Goal: Task Accomplishment & Management: Complete application form

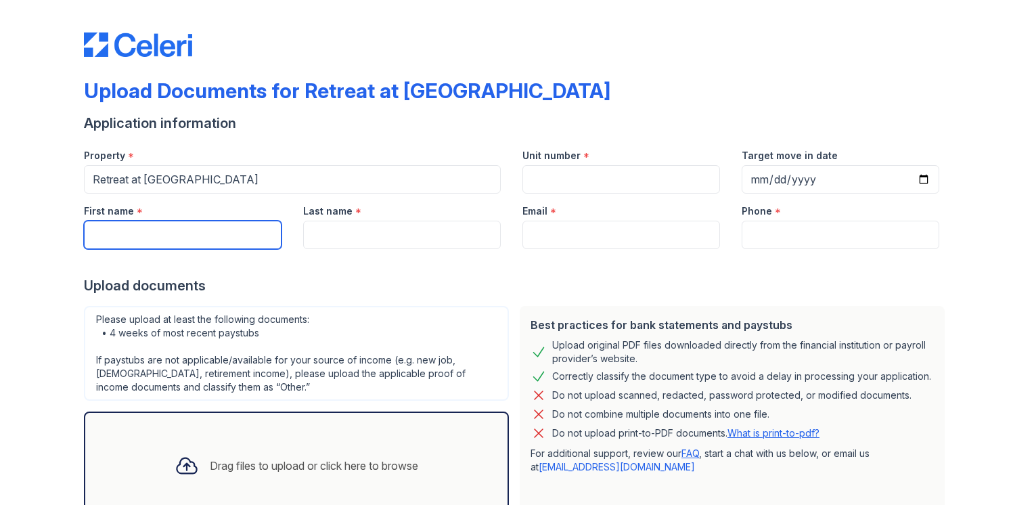
click at [216, 241] on input "First name" at bounding box center [183, 235] width 198 height 28
type input "[PERSON_NAME]"
type input "918"
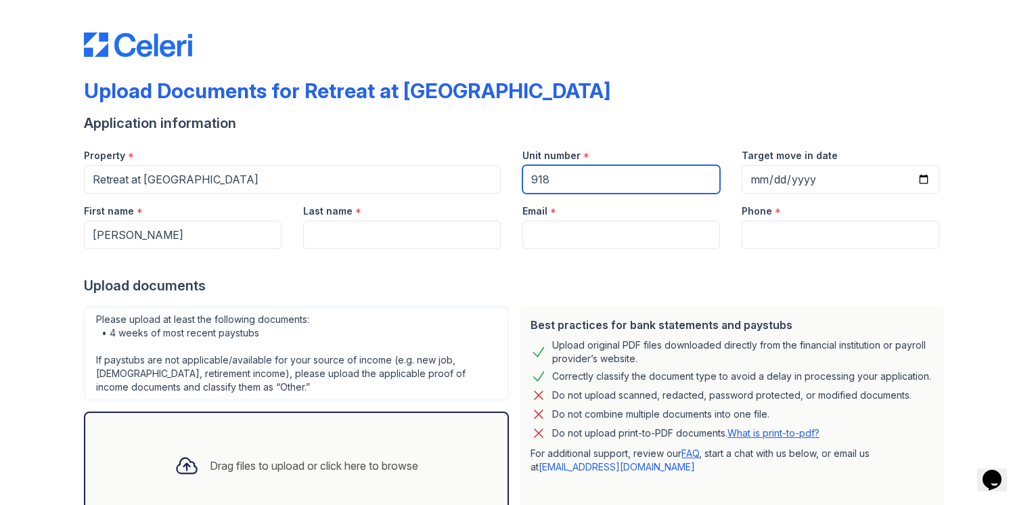
type input "[DATE]"
type input "[PERSON_NAME]"
type input "[EMAIL_ADDRESS][DOMAIN_NAME]"
type input "[PHONE_NUMBER]"
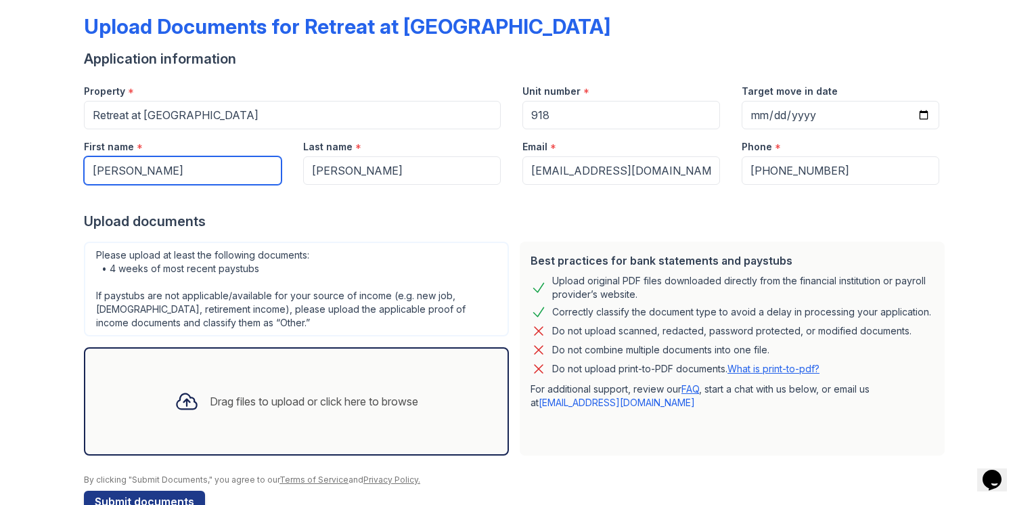
scroll to position [97, 0]
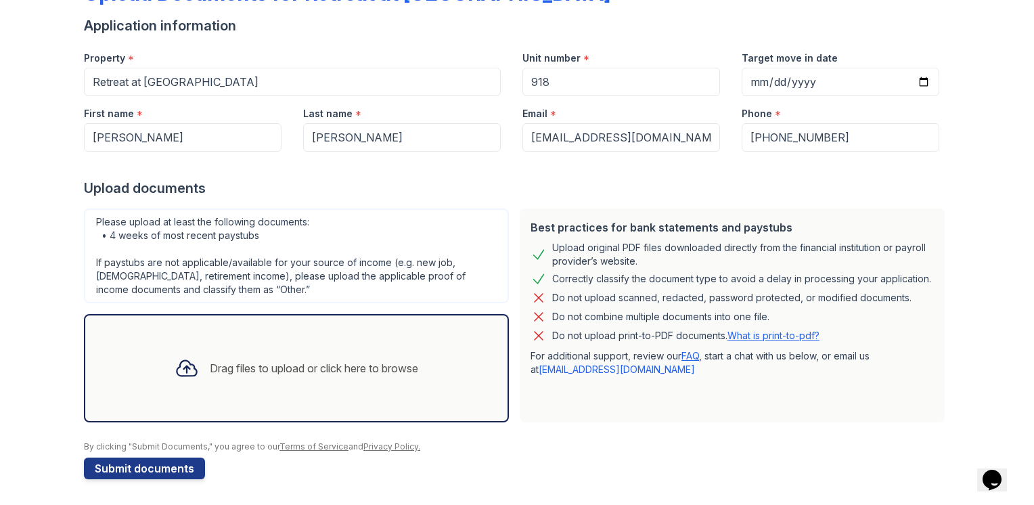
click at [291, 366] on div "Drag files to upload or click here to browse" at bounding box center [314, 368] width 208 height 16
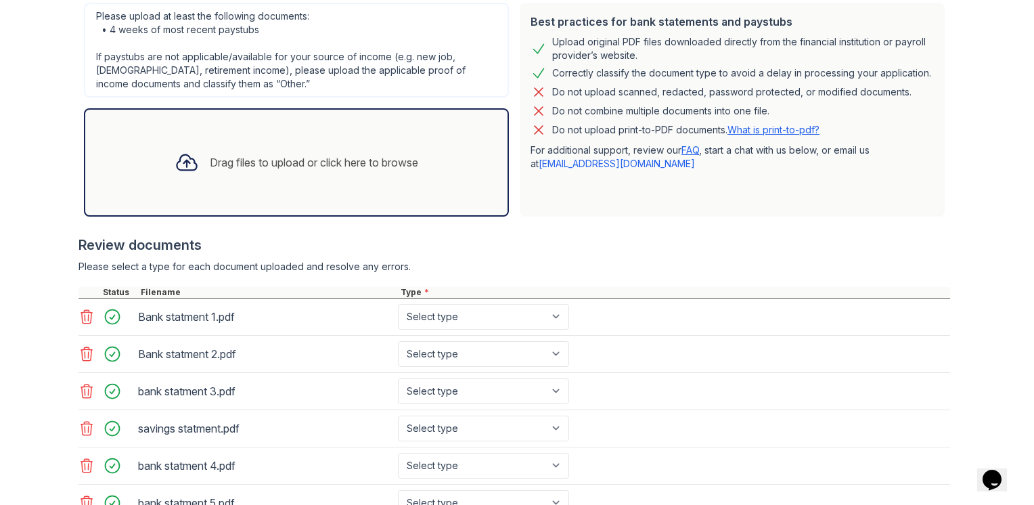
scroll to position [444, 0]
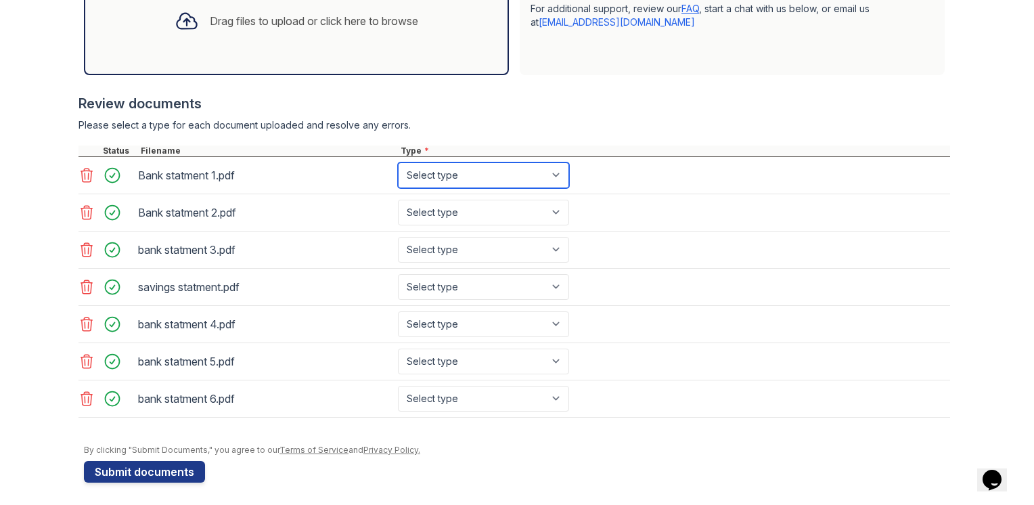
click at [536, 179] on select "Select type Paystub Bank Statement Offer Letter Tax Documents Benefit Award Let…" at bounding box center [483, 175] width 171 height 26
select select "bank_statement"
click at [398, 162] on select "Select type Paystub Bank Statement Offer Letter Tax Documents Benefit Award Let…" at bounding box center [483, 175] width 171 height 26
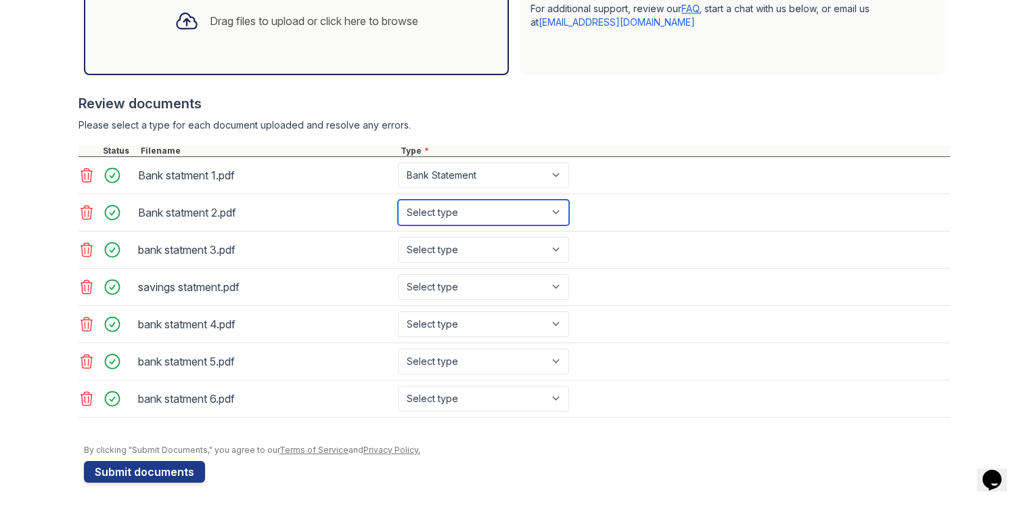
click at [457, 214] on select "Select type Paystub Bank Statement Offer Letter Tax Documents Benefit Award Let…" at bounding box center [483, 213] width 171 height 26
select select "bank_statement"
click at [398, 200] on select "Select type Paystub Bank Statement Offer Letter Tax Documents Benefit Award Let…" at bounding box center [483, 213] width 171 height 26
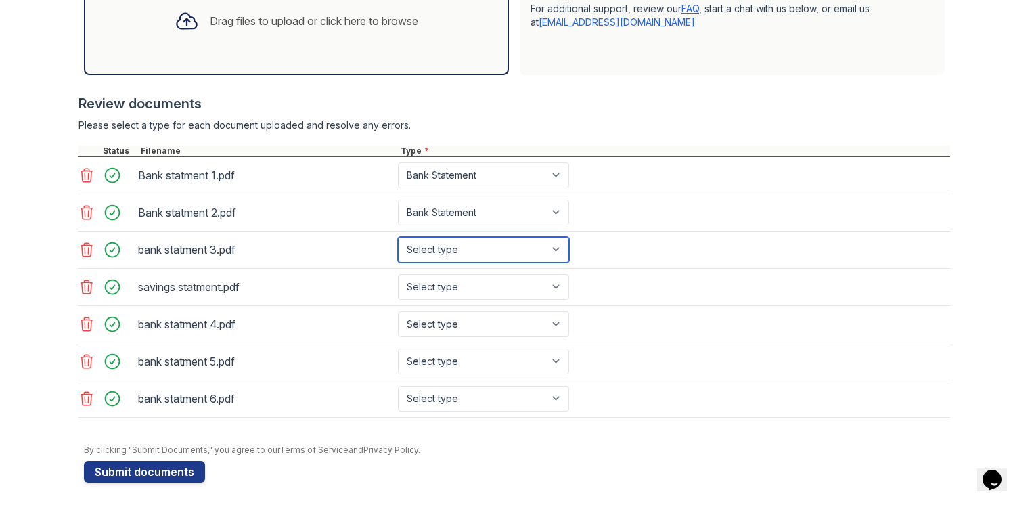
click at [450, 253] on select "Select type Paystub Bank Statement Offer Letter Tax Documents Benefit Award Let…" at bounding box center [483, 250] width 171 height 26
select select "bank_statement"
click at [398, 237] on select "Select type Paystub Bank Statement Offer Letter Tax Documents Benefit Award Let…" at bounding box center [483, 250] width 171 height 26
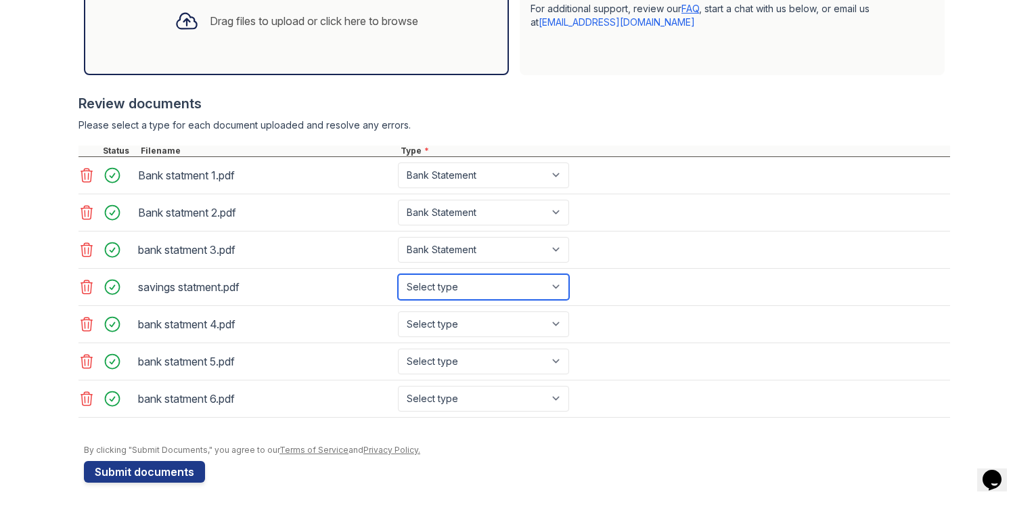
click at [449, 287] on select "Select type Paystub Bank Statement Offer Letter Tax Documents Benefit Award Let…" at bounding box center [483, 287] width 171 height 26
select select "bank_statement"
click at [398, 274] on select "Select type Paystub Bank Statement Offer Letter Tax Documents Benefit Award Let…" at bounding box center [483, 287] width 171 height 26
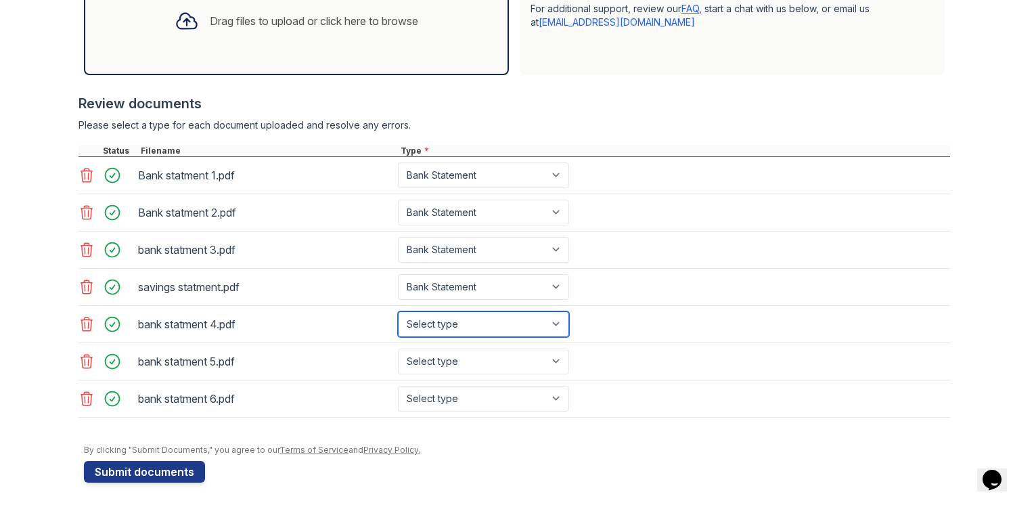
click at [442, 314] on select "Select type Paystub Bank Statement Offer Letter Tax Documents Benefit Award Let…" at bounding box center [483, 324] width 171 height 26
select select "bank_statement"
click at [398, 311] on select "Select type Paystub Bank Statement Offer Letter Tax Documents Benefit Award Let…" at bounding box center [483, 324] width 171 height 26
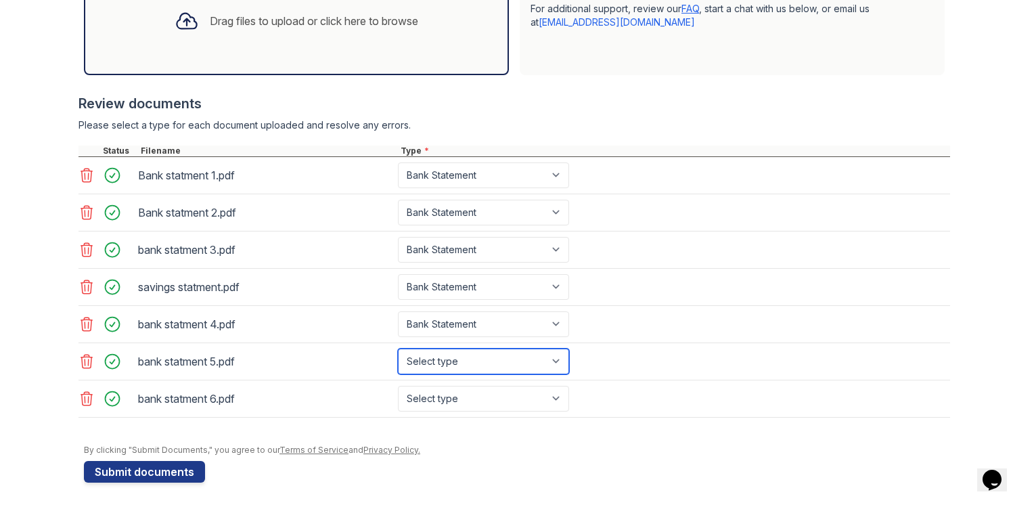
click at [449, 357] on select "Select type Paystub Bank Statement Offer Letter Tax Documents Benefit Award Let…" at bounding box center [483, 361] width 171 height 26
select select "bank_statement"
click at [398, 348] on select "Select type Paystub Bank Statement Offer Letter Tax Documents Benefit Award Let…" at bounding box center [483, 361] width 171 height 26
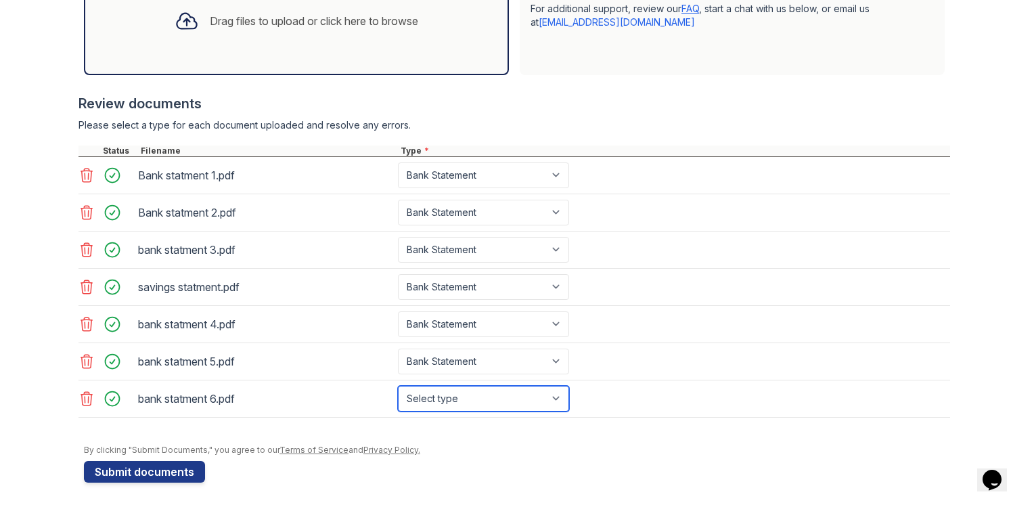
click at [438, 395] on select "Select type Paystub Bank Statement Offer Letter Tax Documents Benefit Award Let…" at bounding box center [483, 399] width 171 height 26
select select "bank_statement"
click at [398, 386] on select "Select type Paystub Bank Statement Offer Letter Tax Documents Benefit Award Let…" at bounding box center [483, 399] width 171 height 26
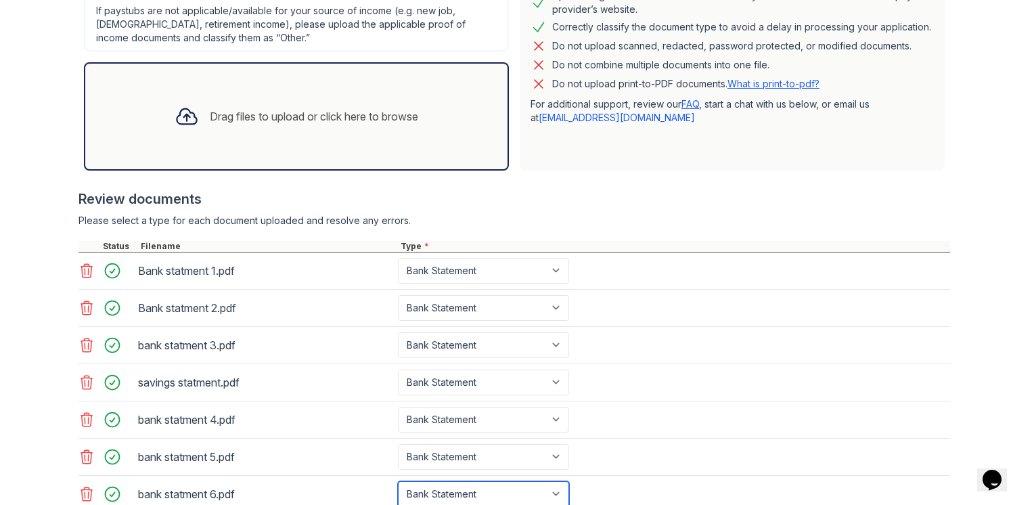
scroll to position [351, 0]
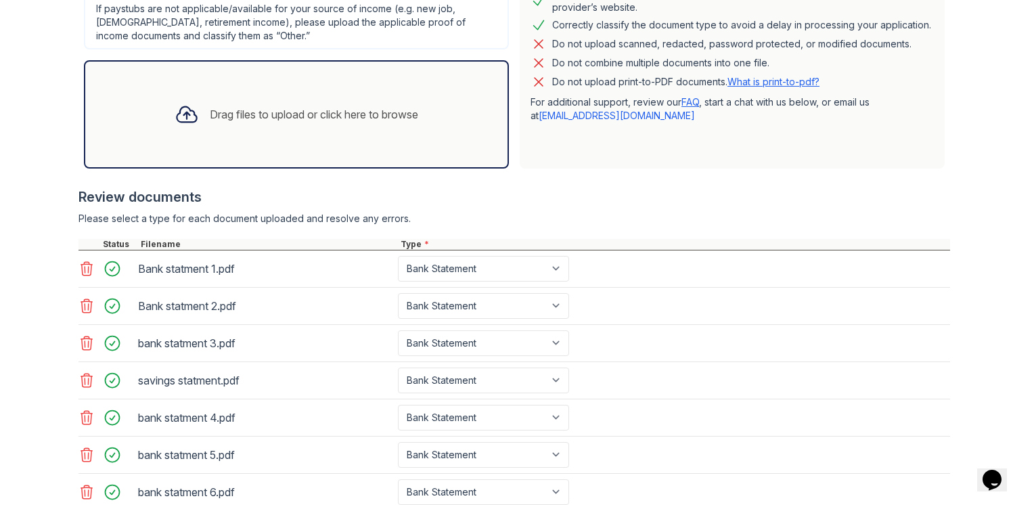
click at [292, 118] on div "Drag files to upload or click here to browse" at bounding box center [314, 114] width 208 height 16
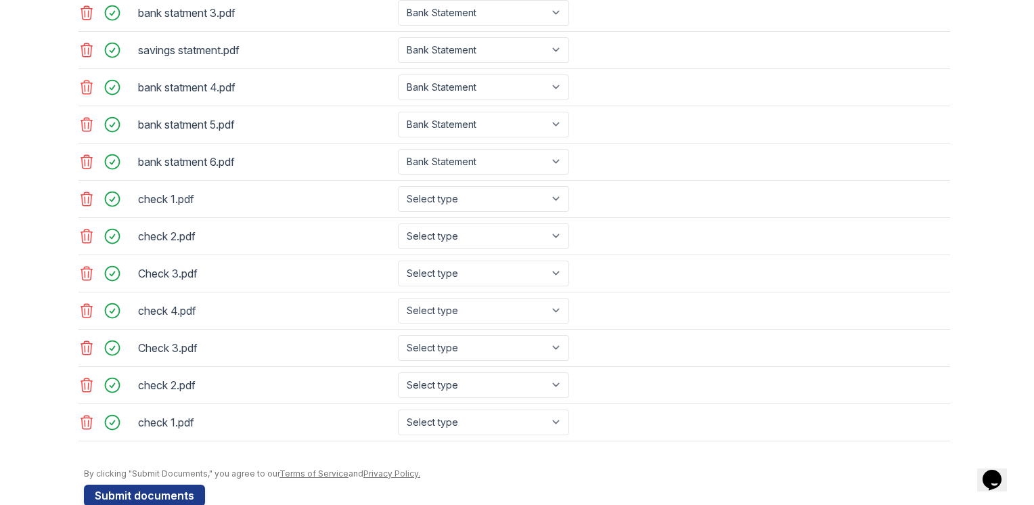
scroll to position [702, 0]
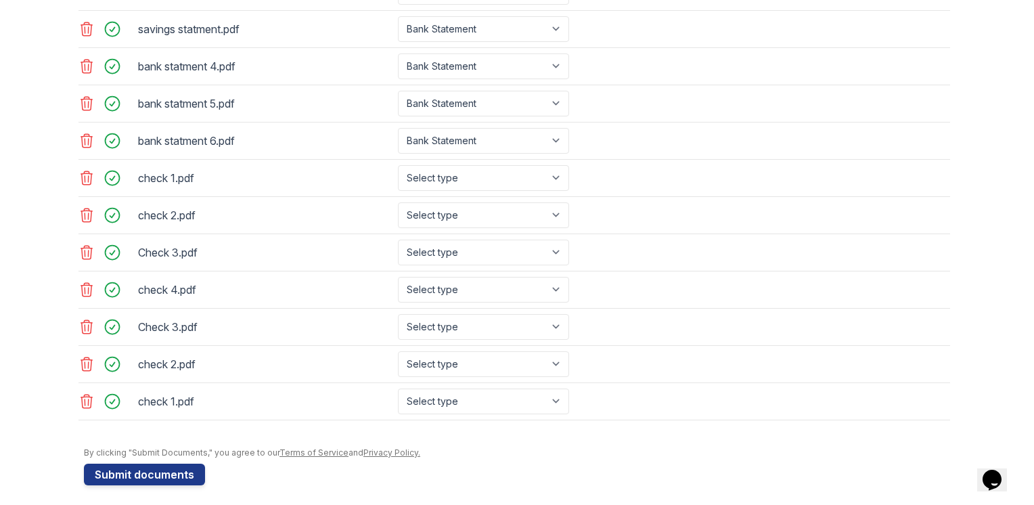
click at [83, 176] on icon at bounding box center [86, 178] width 11 height 14
click at [81, 212] on icon at bounding box center [86, 214] width 16 height 16
click at [78, 245] on icon at bounding box center [86, 251] width 16 height 16
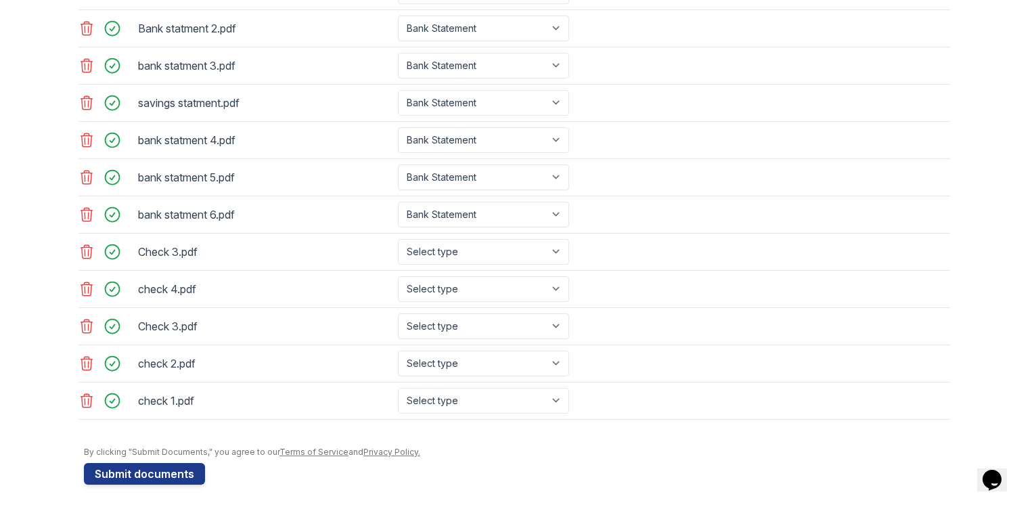
scroll to position [592, 0]
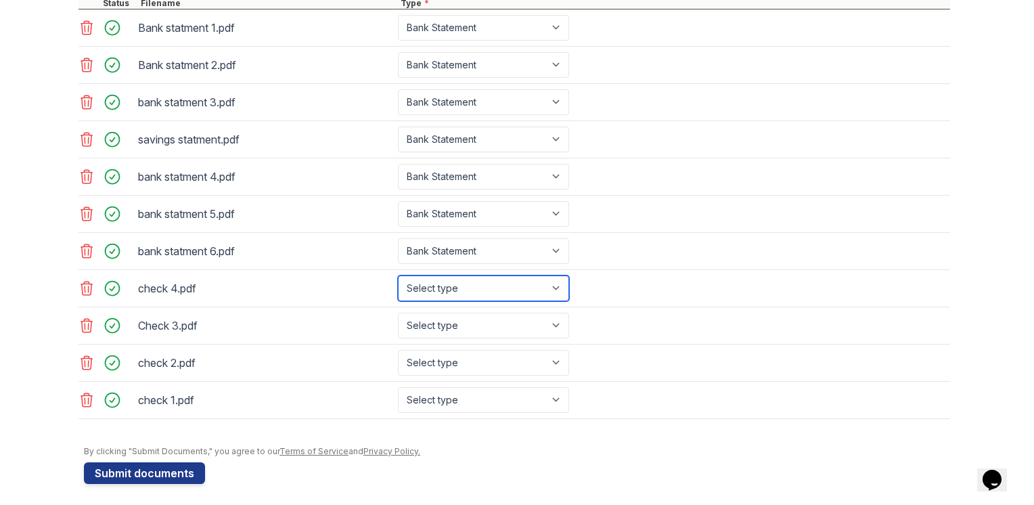
click at [557, 288] on select "Select type Paystub Bank Statement Offer Letter Tax Documents Benefit Award Let…" at bounding box center [483, 288] width 171 height 26
select select "paystub"
click at [398, 275] on select "Select type Paystub Bank Statement Offer Letter Tax Documents Benefit Award Let…" at bounding box center [483, 288] width 171 height 26
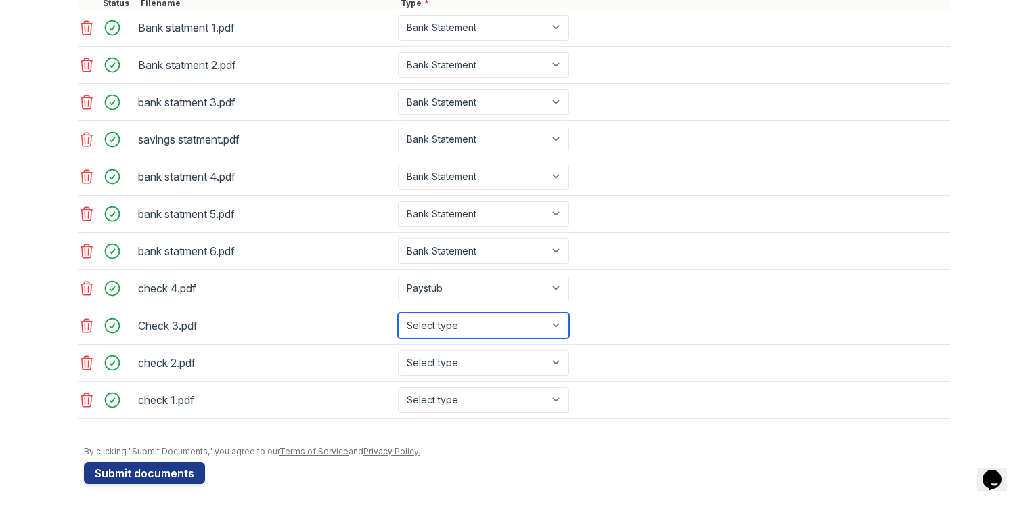
click at [446, 322] on select "Select type Paystub Bank Statement Offer Letter Tax Documents Benefit Award Let…" at bounding box center [483, 325] width 171 height 26
select select "paystub"
click at [398, 312] on select "Select type Paystub Bank Statement Offer Letter Tax Documents Benefit Award Let…" at bounding box center [483, 325] width 171 height 26
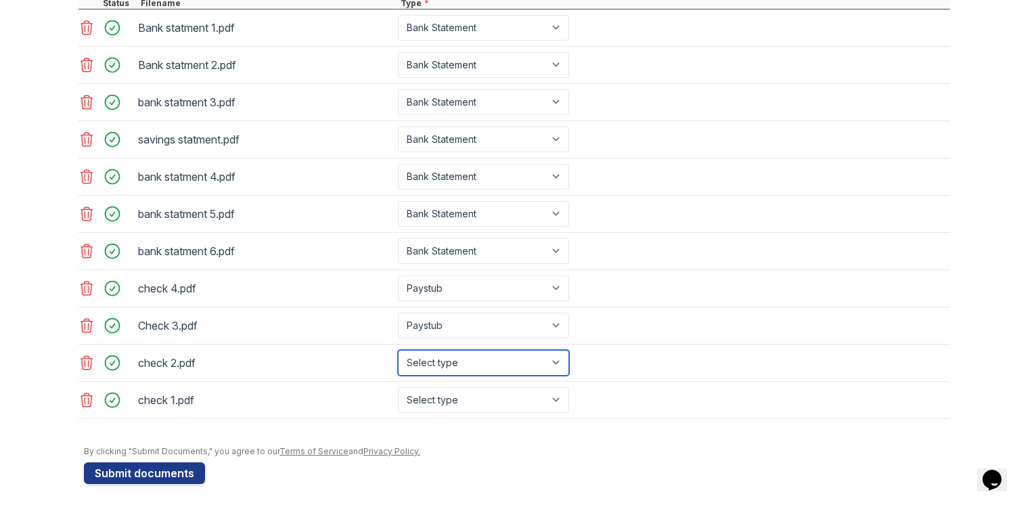
click at [437, 357] on select "Select type Paystub Bank Statement Offer Letter Tax Documents Benefit Award Let…" at bounding box center [483, 363] width 171 height 26
select select "paystub"
click at [398, 350] on select "Select type Paystub Bank Statement Offer Letter Tax Documents Benefit Award Let…" at bounding box center [483, 363] width 171 height 26
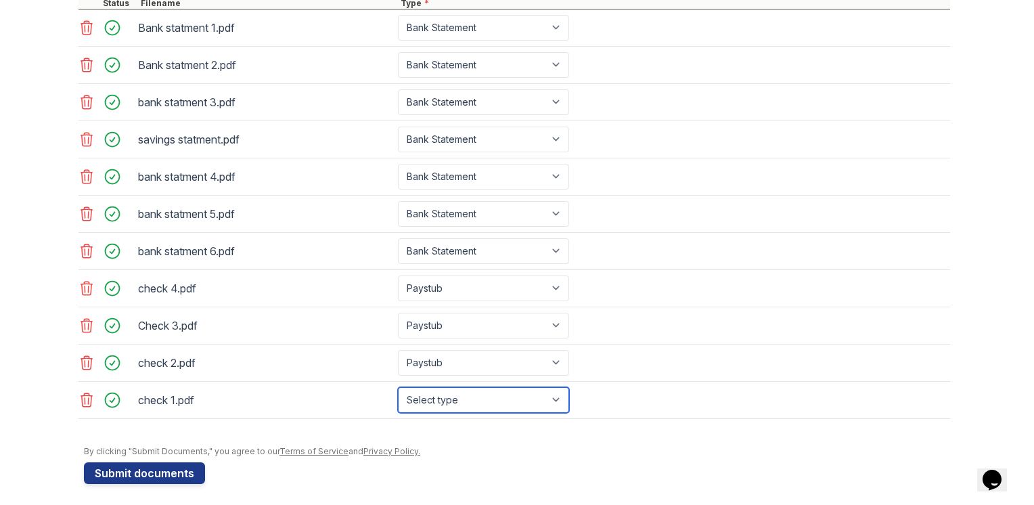
click at [423, 395] on select "Select type Paystub Bank Statement Offer Letter Tax Documents Benefit Award Let…" at bounding box center [483, 400] width 171 height 26
select select "paystub"
click at [398, 387] on select "Select type Paystub Bank Statement Offer Letter Tax Documents Benefit Award Let…" at bounding box center [483, 400] width 171 height 26
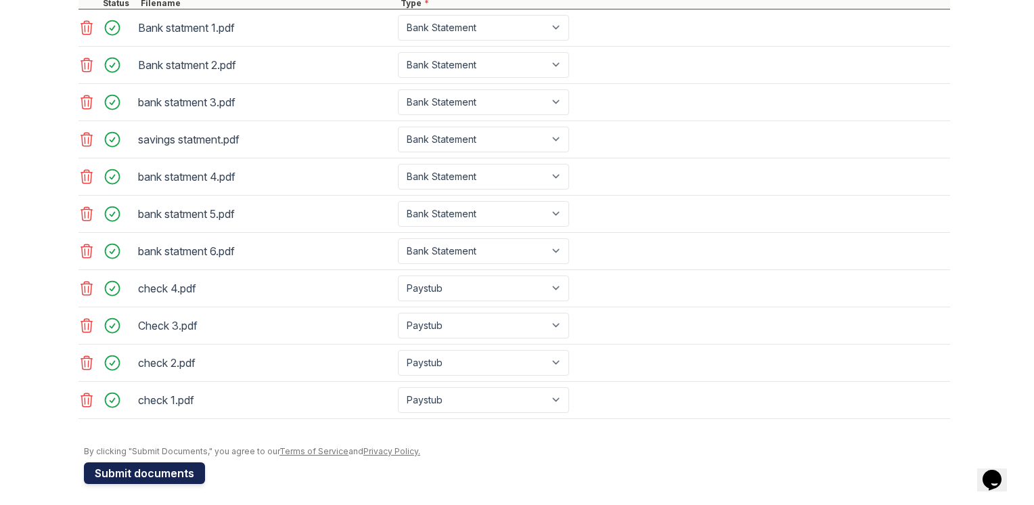
click at [155, 462] on button "Submit documents" at bounding box center [144, 473] width 121 height 22
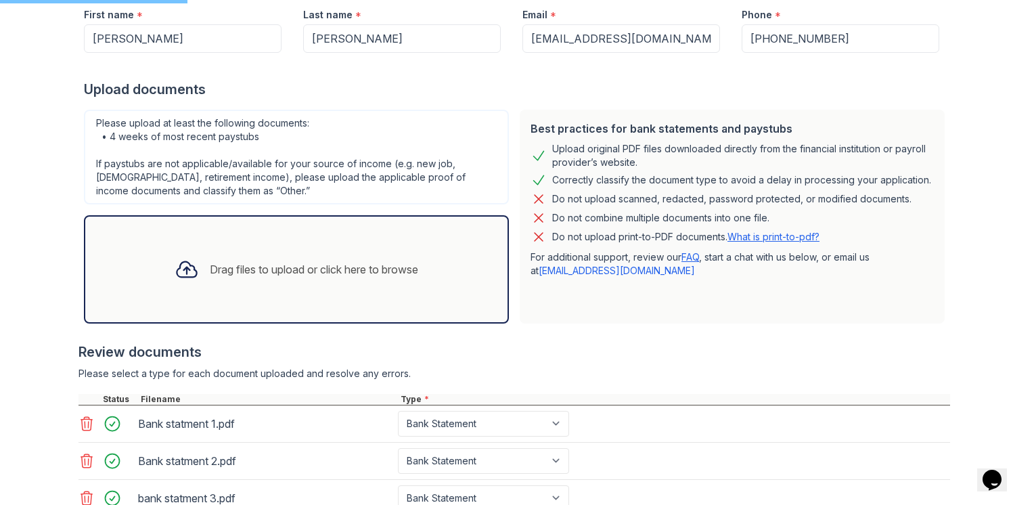
scroll to position [130, 0]
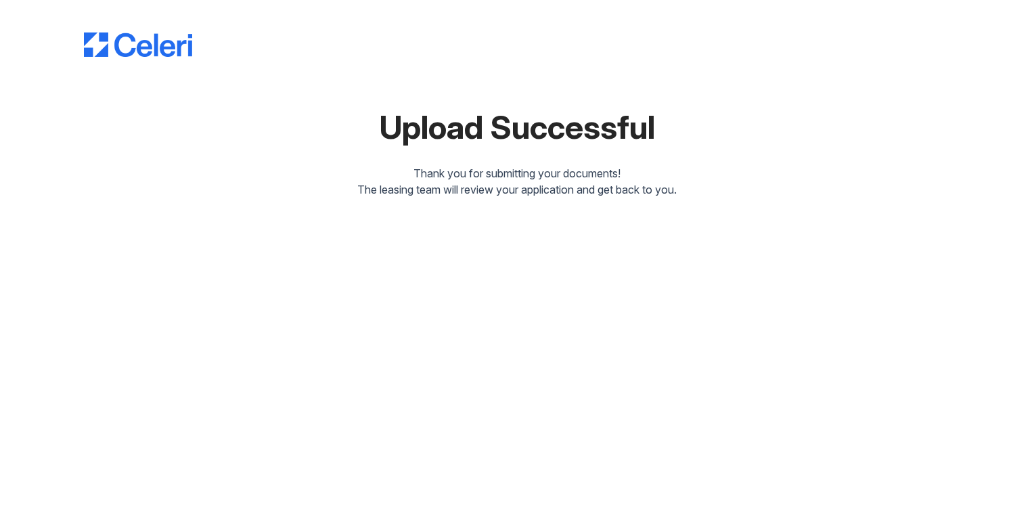
drag, startPoint x: 1030, startPoint y: 289, endPoint x: 990, endPoint y: 79, distance: 213.4
